Goal: Navigation & Orientation: Find specific page/section

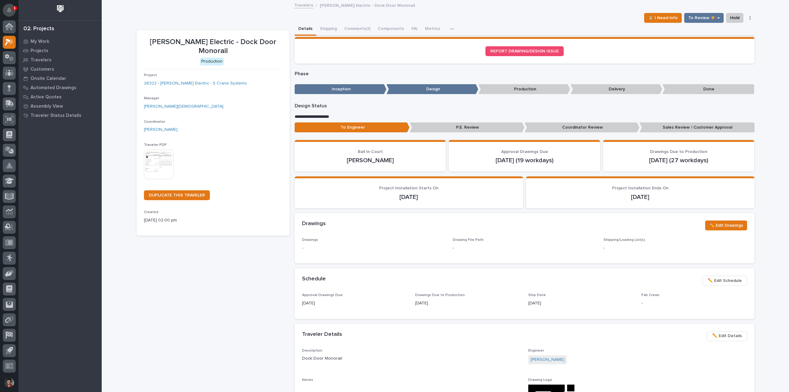
click at [12, 7] on button "Notifications" at bounding box center [9, 10] width 13 height 13
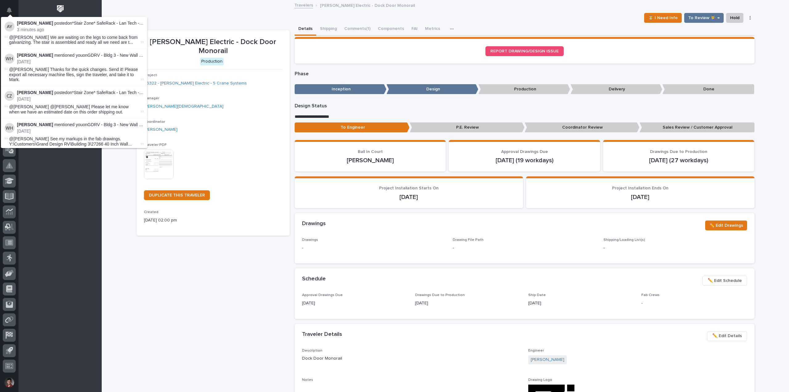
click at [53, 167] on div "My Work Projects Travelers Customers Onsite Calendar Automated Drawings Active …" at bounding box center [59, 214] width 83 height 355
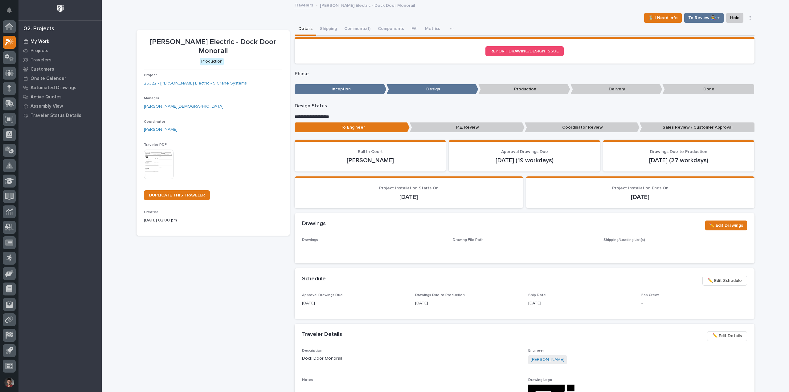
click at [43, 39] on p "My Work" at bounding box center [40, 42] width 19 height 6
